Goal: Find specific page/section: Find specific page/section

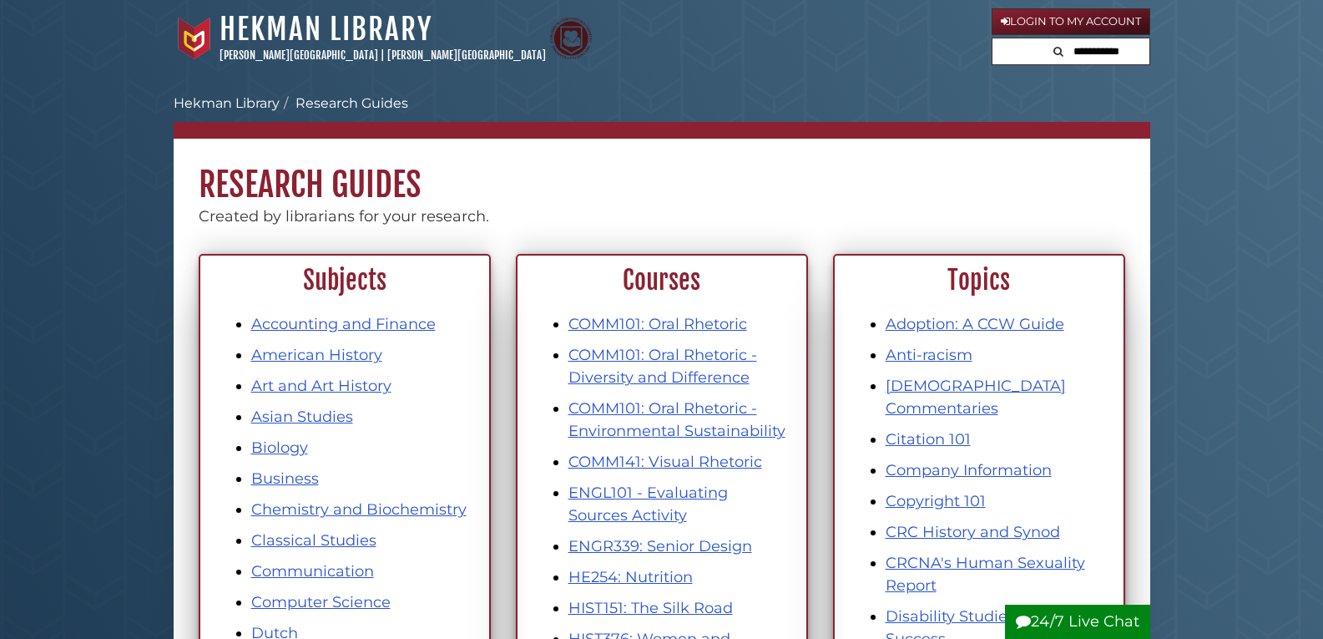
scroll to position [83, 0]
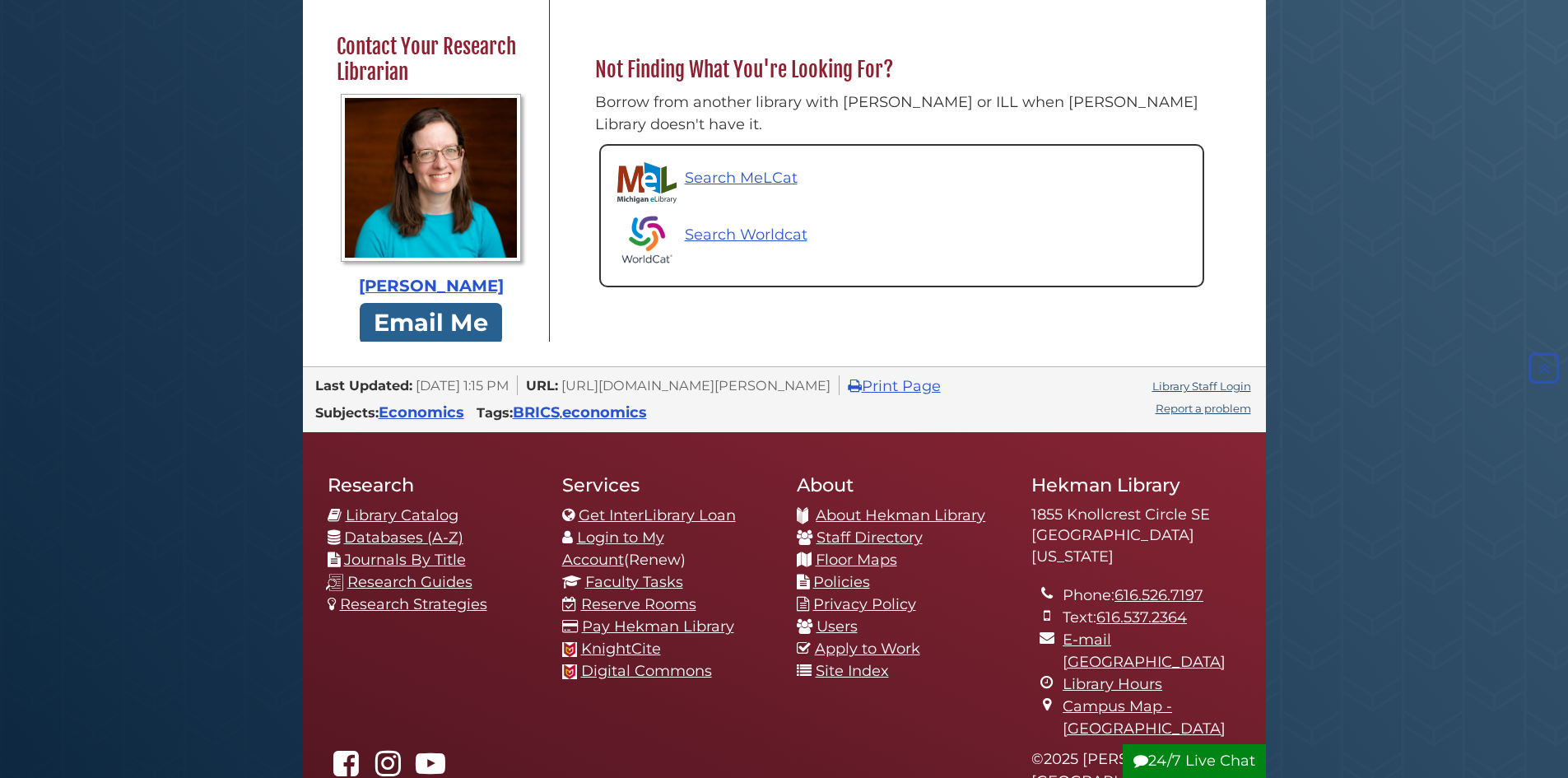
scroll to position [838, 0]
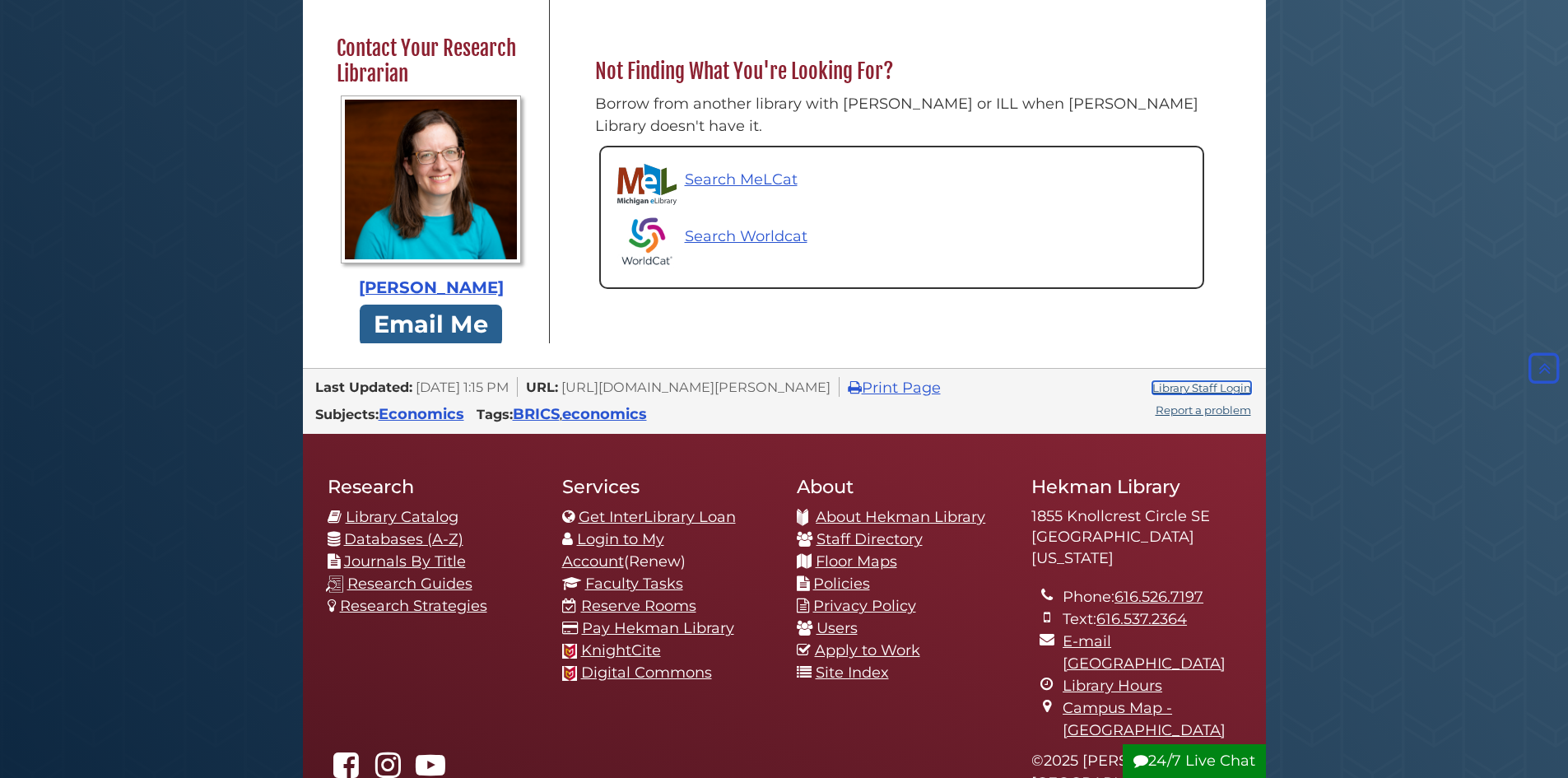
click at [1217, 382] on link "Library Staff Login" at bounding box center [1201, 388] width 99 height 13
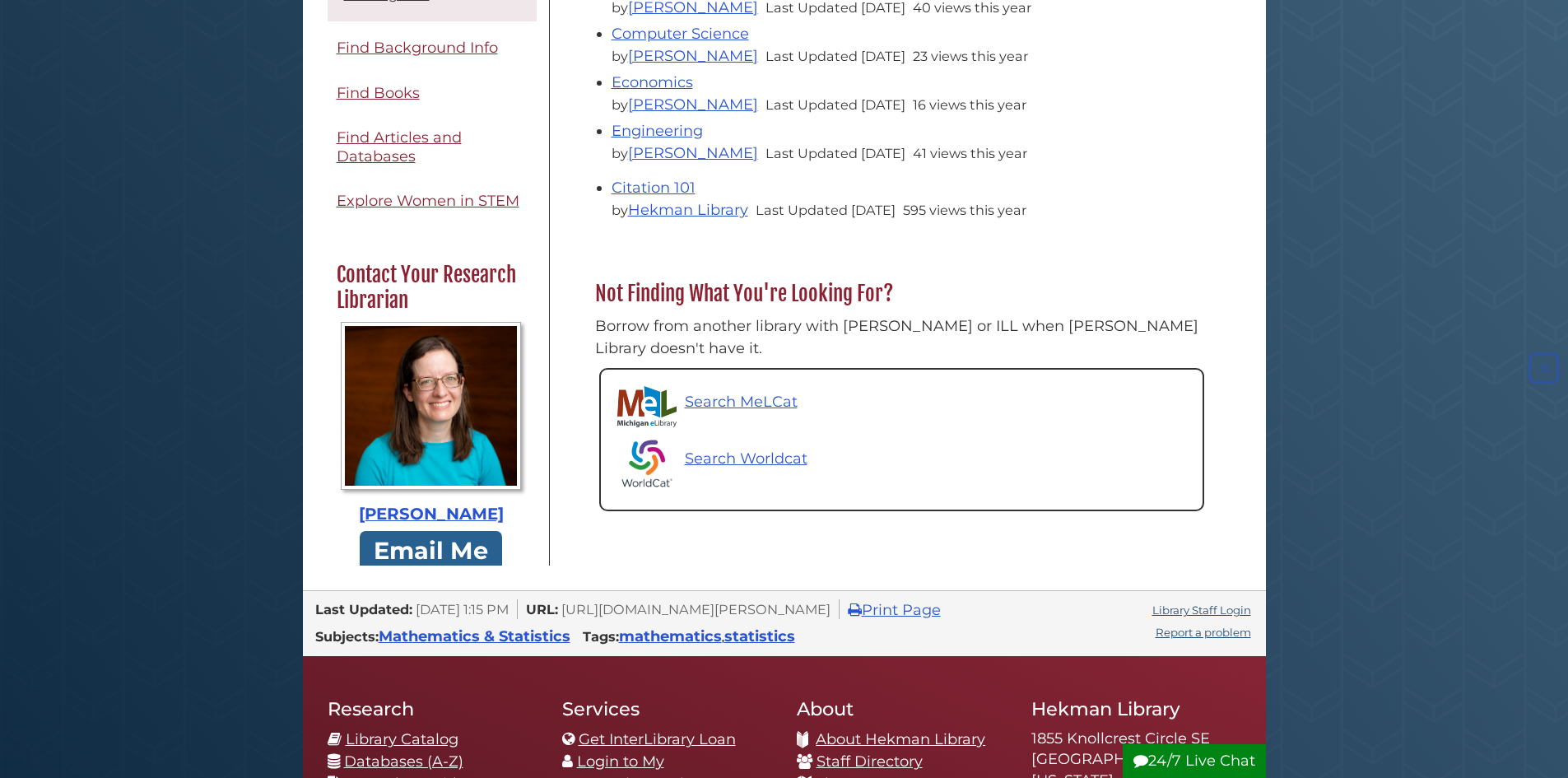
scroll to position [823, 0]
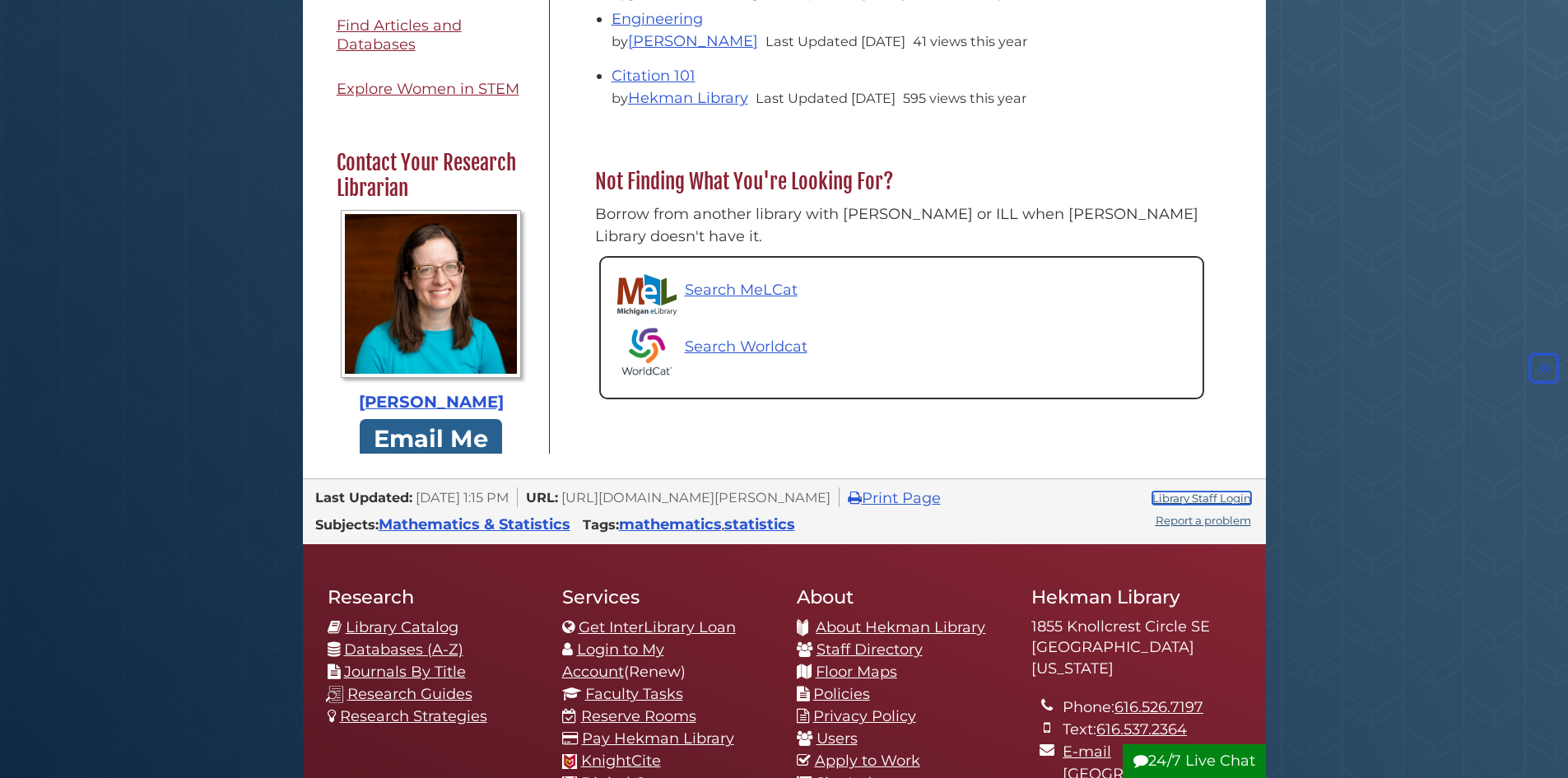
click at [1194, 491] on link "Library Staff Login" at bounding box center [1201, 497] width 99 height 13
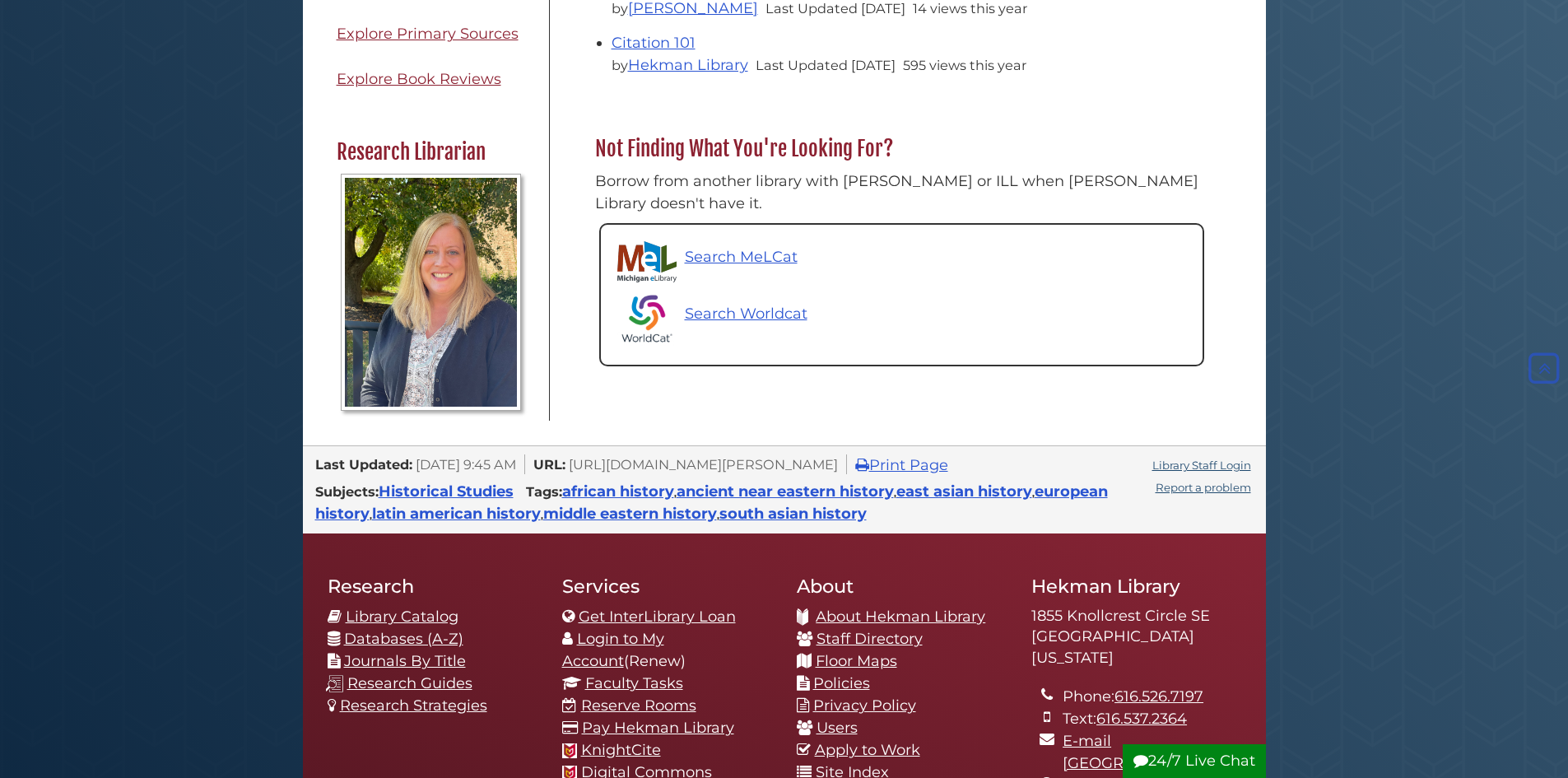
scroll to position [988, 0]
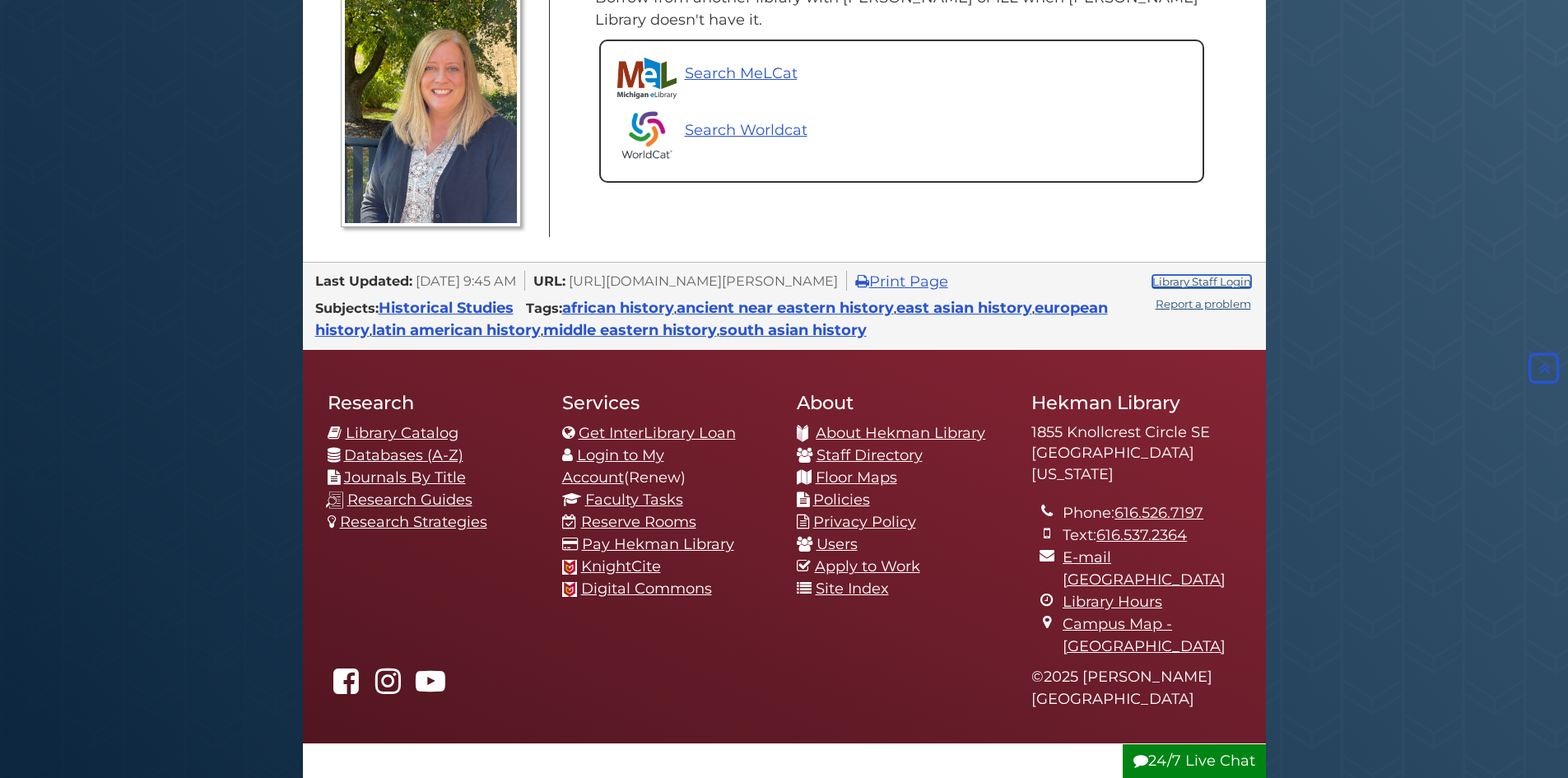
click at [1175, 275] on link "Library Staff Login" at bounding box center [1201, 281] width 99 height 13
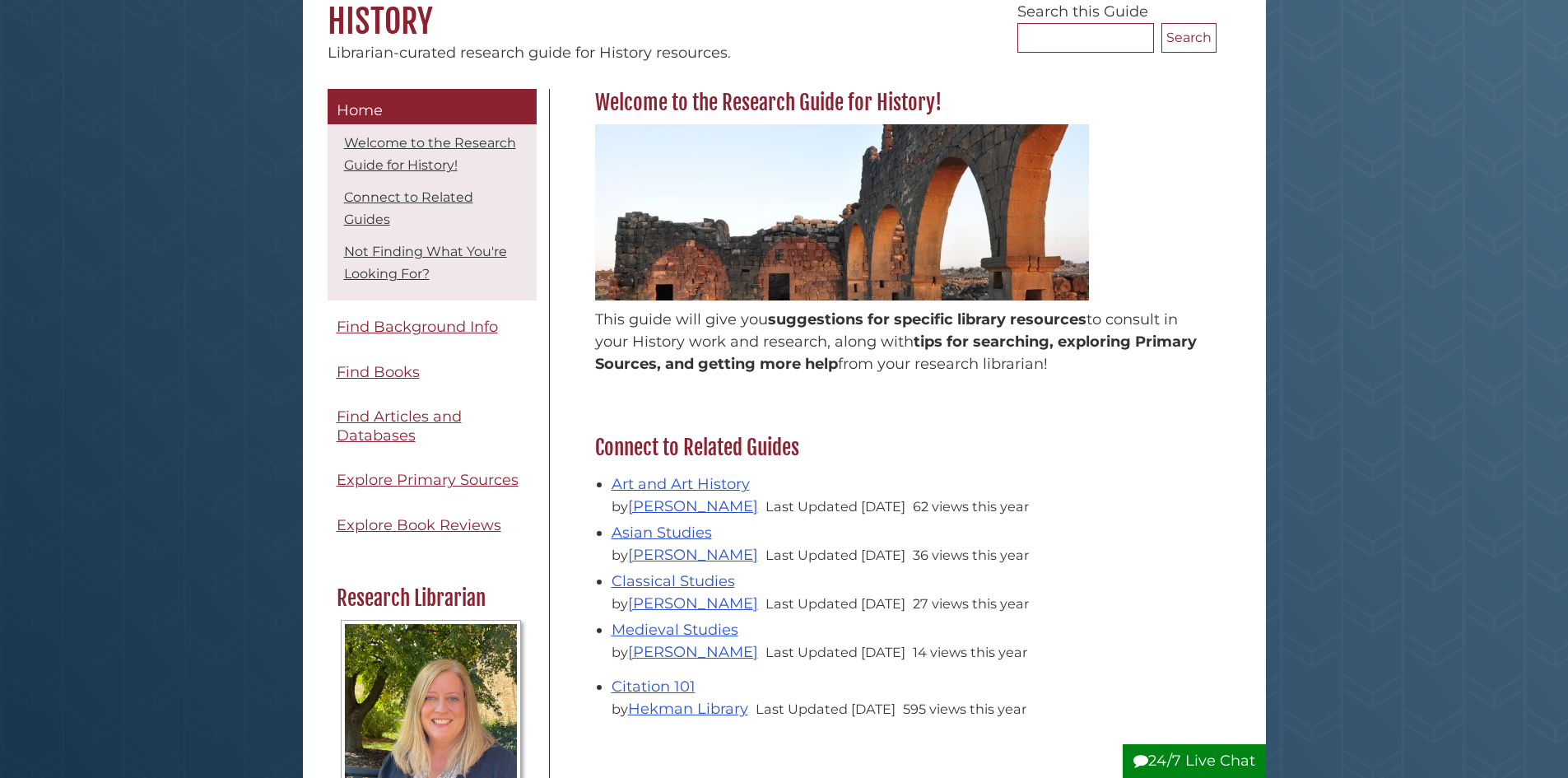
scroll to position [165, 0]
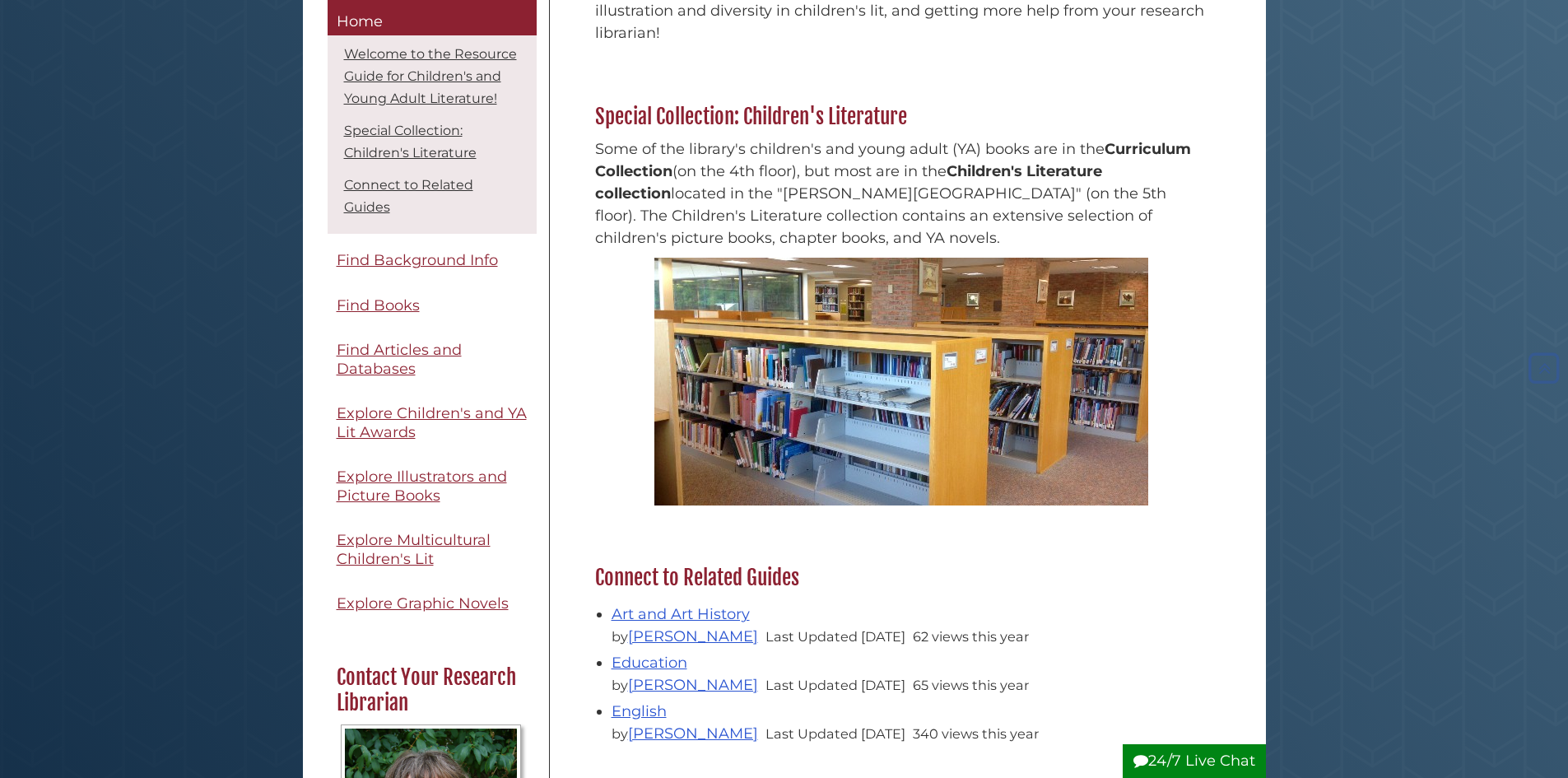
scroll to position [576, 0]
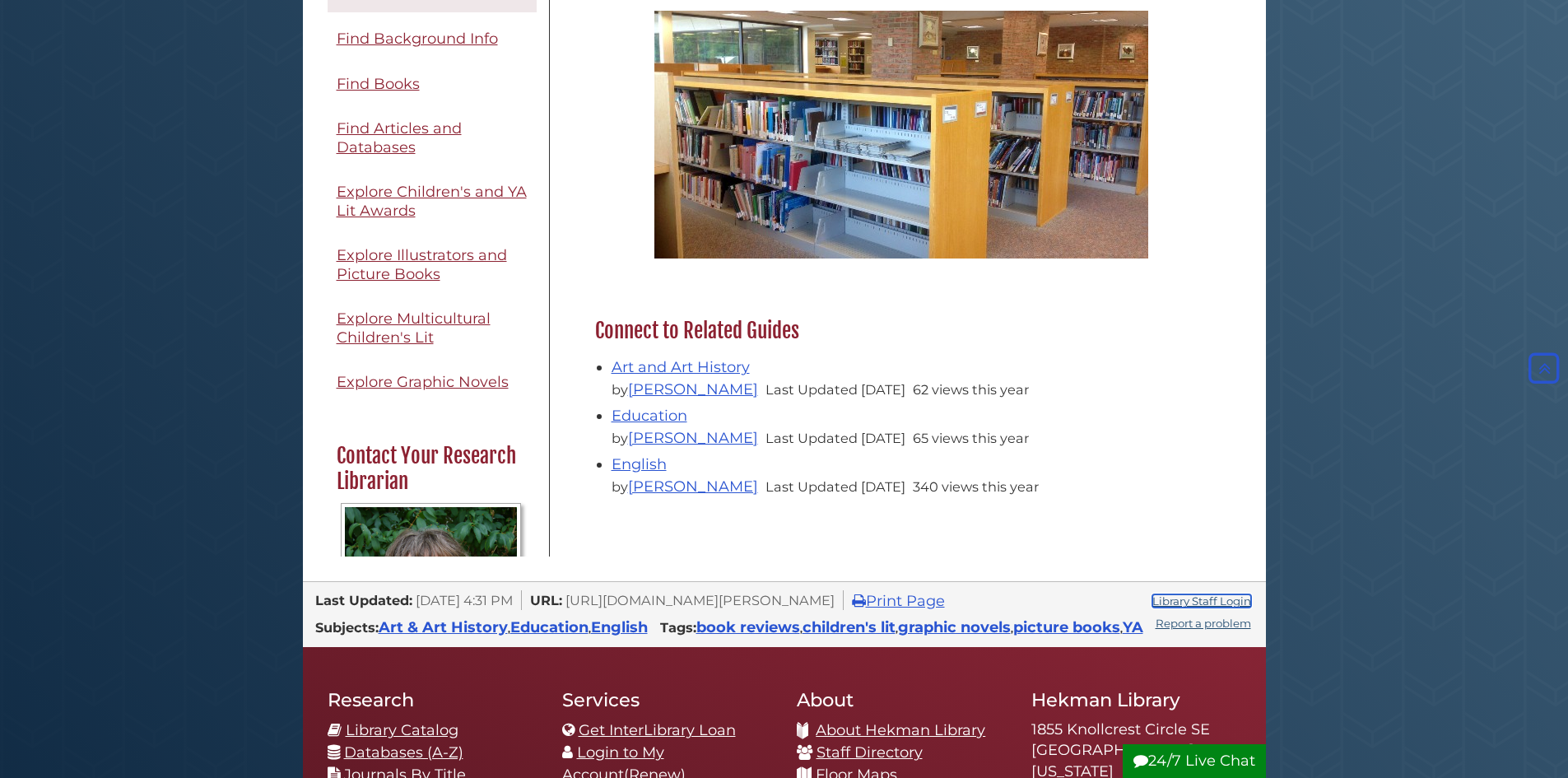
click at [1183, 598] on link "Library Staff Login" at bounding box center [1201, 601] width 99 height 13
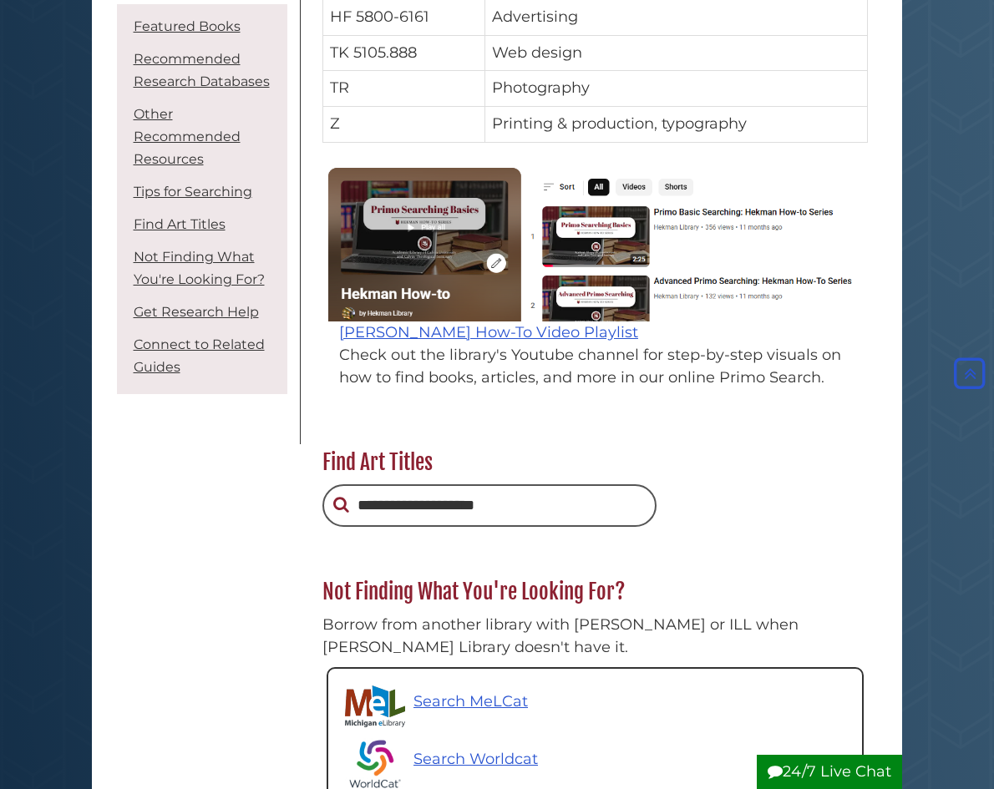
scroll to position [8, 8]
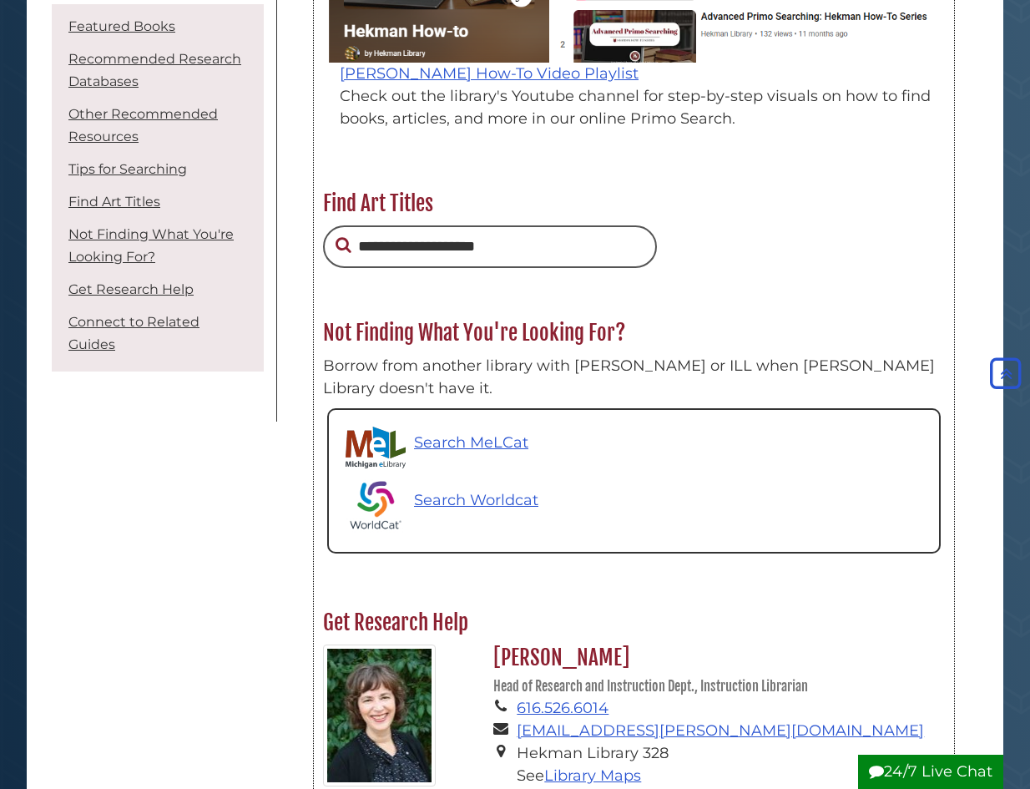
drag, startPoint x: 494, startPoint y: 636, endPoint x: 647, endPoint y: 634, distance: 152.8
click at [647, 645] on h2 "Sarah McClure Kolk Head of Research and Instruction Dept., Instruction Librarian" at bounding box center [715, 671] width 460 height 53
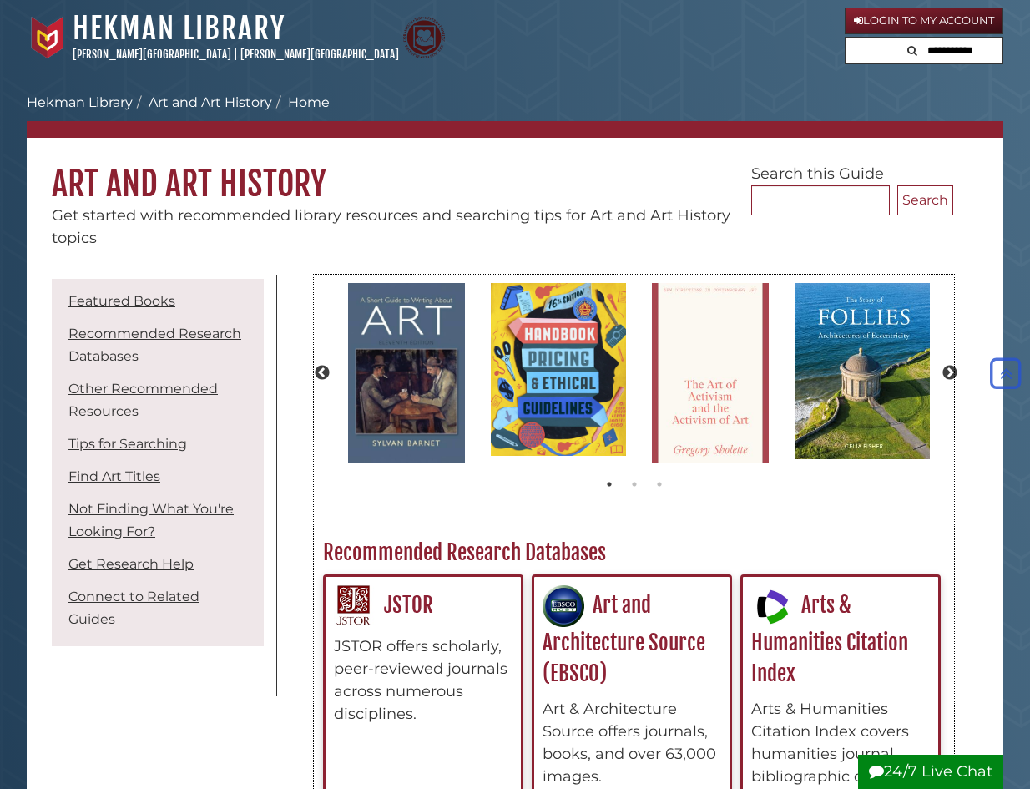
scroll to position [0, 0]
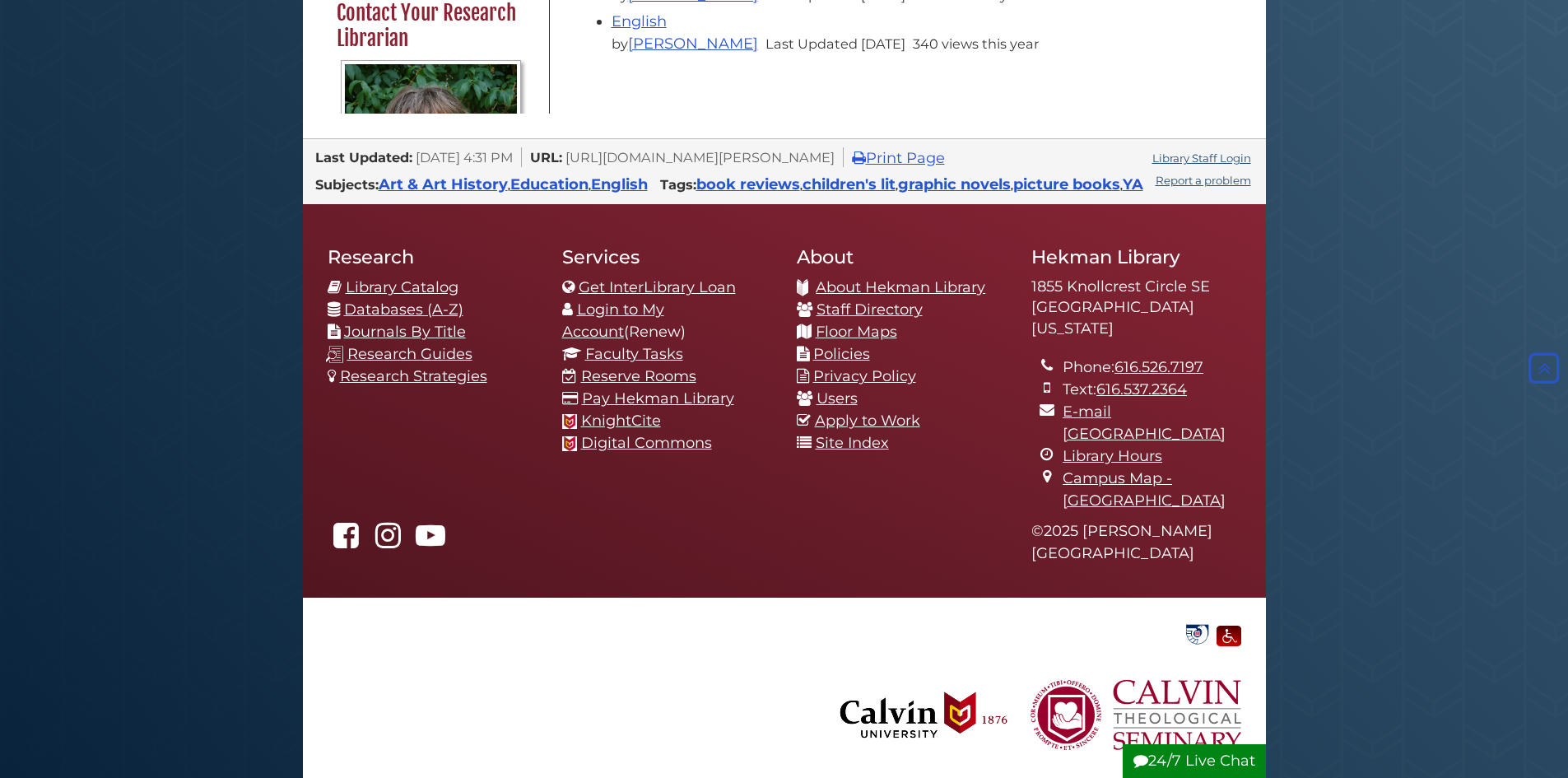
scroll to position [1021, 0]
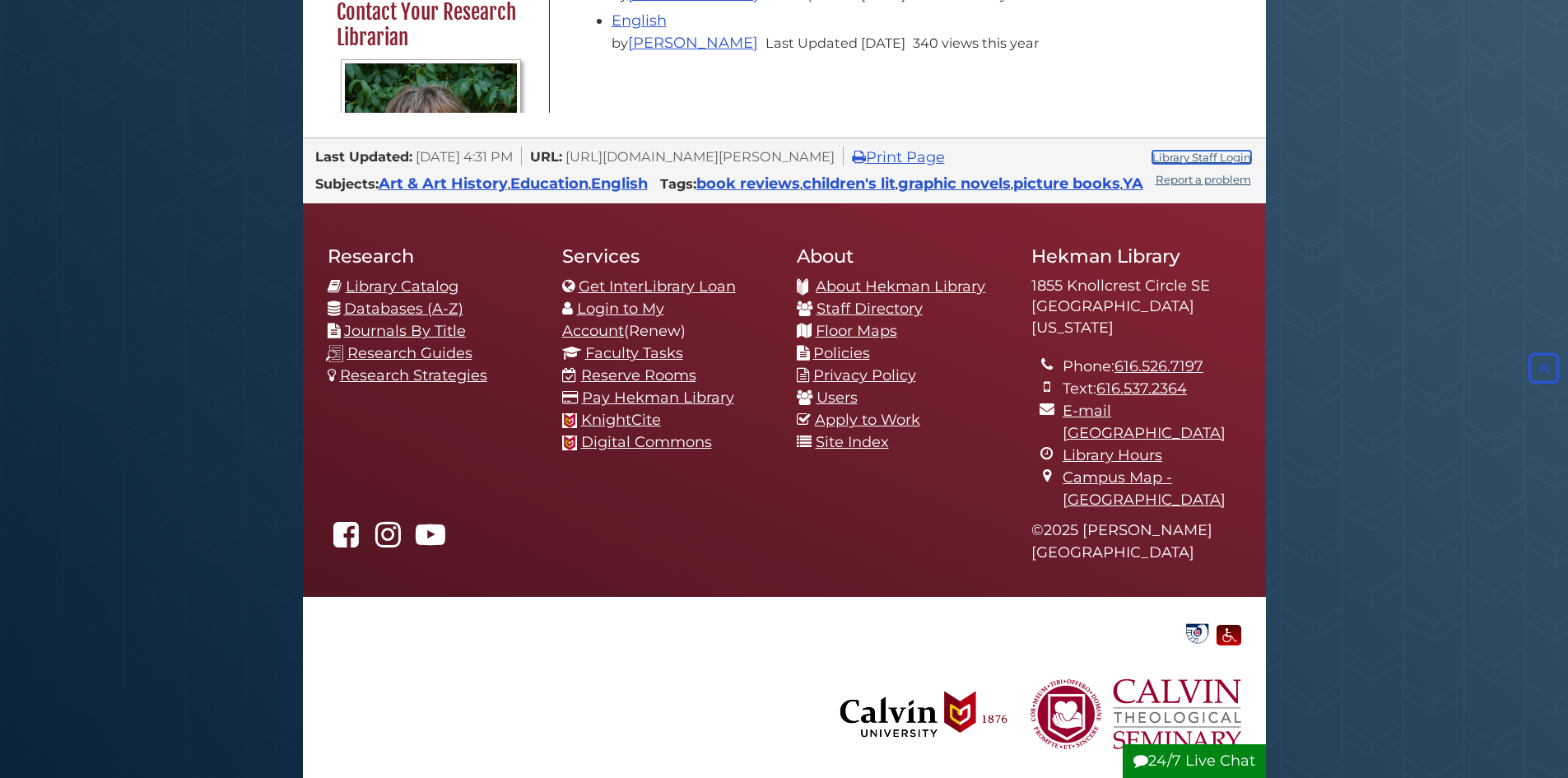
click at [1161, 161] on link "Library Staff Login" at bounding box center [1201, 157] width 99 height 13
